Goal: Task Accomplishment & Management: Use online tool/utility

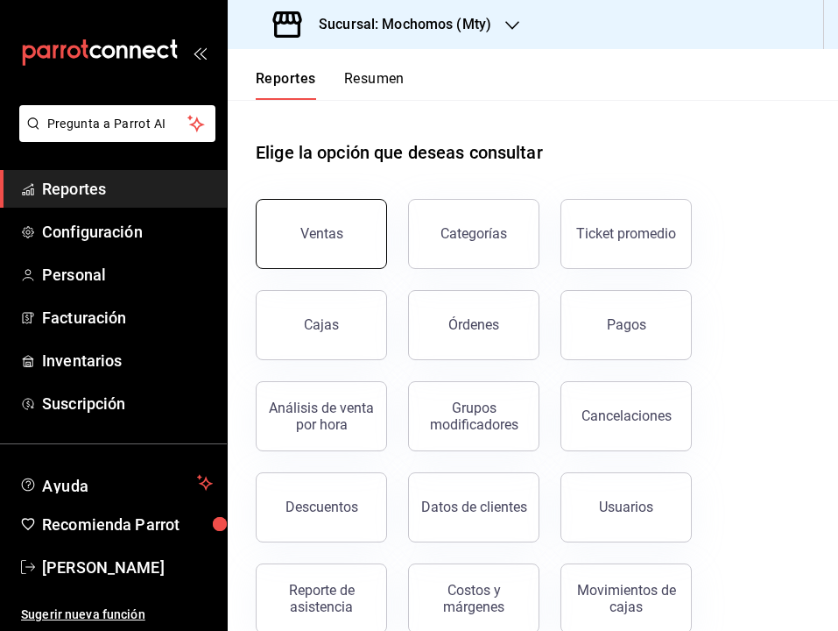
click at [328, 234] on div "Ventas" at bounding box center [321, 233] width 43 height 17
